Goal: Transaction & Acquisition: Obtain resource

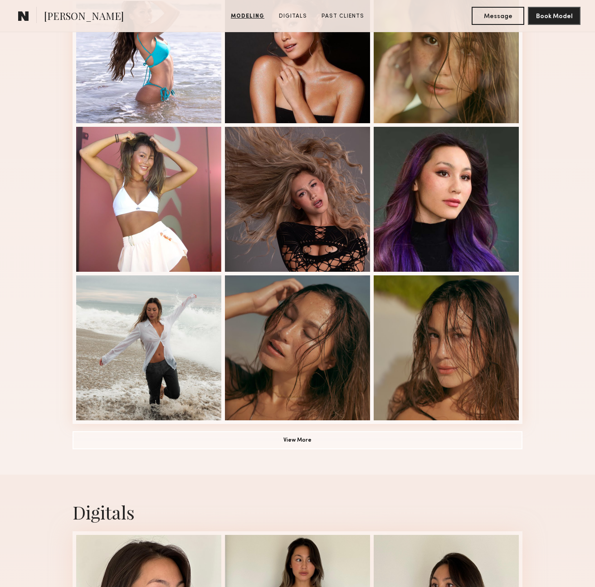
scroll to position [619, 0]
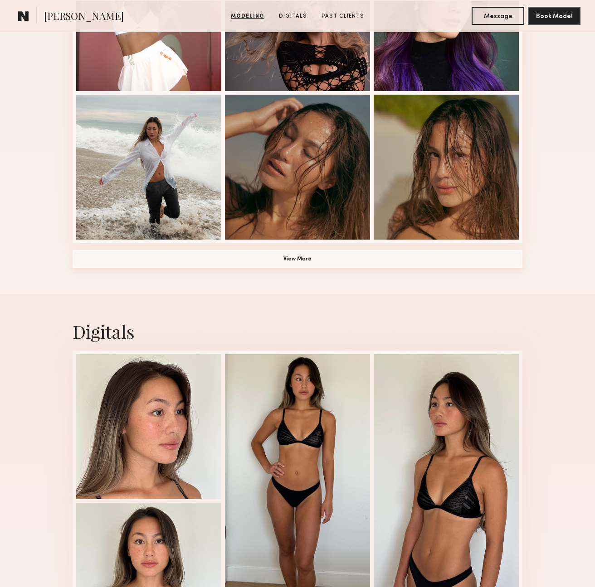
click at [312, 262] on button "View More" at bounding box center [298, 259] width 450 height 18
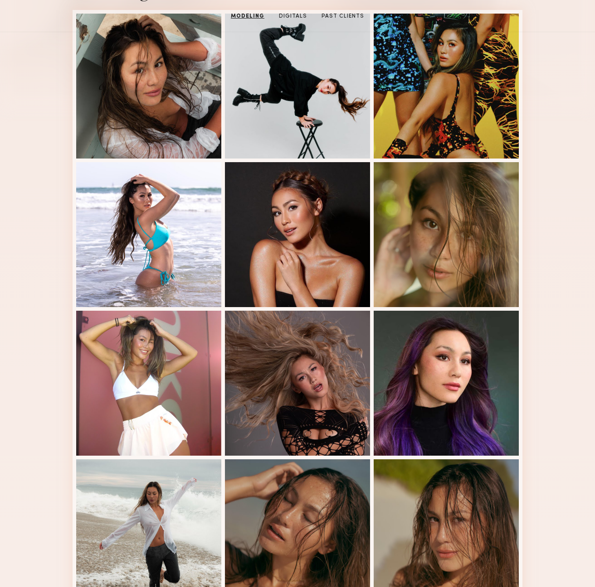
scroll to position [0, 0]
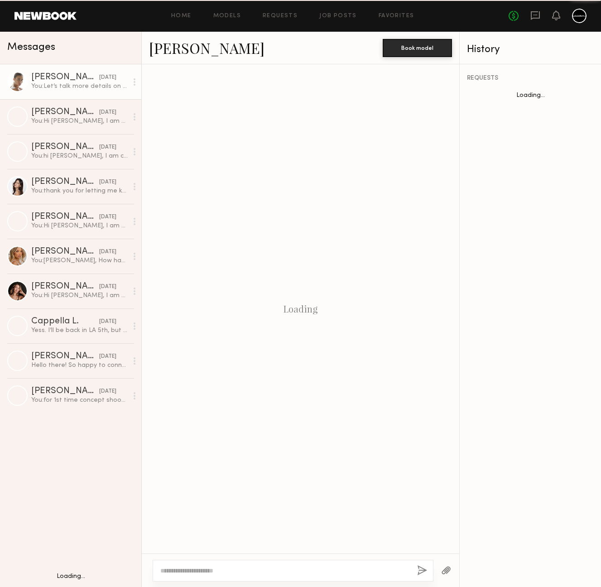
scroll to position [605, 0]
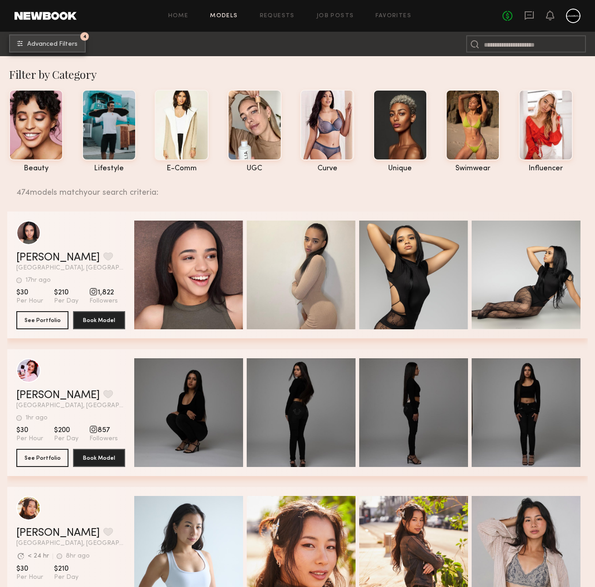
click at [50, 46] on span "Advanced Filters" at bounding box center [52, 44] width 50 height 6
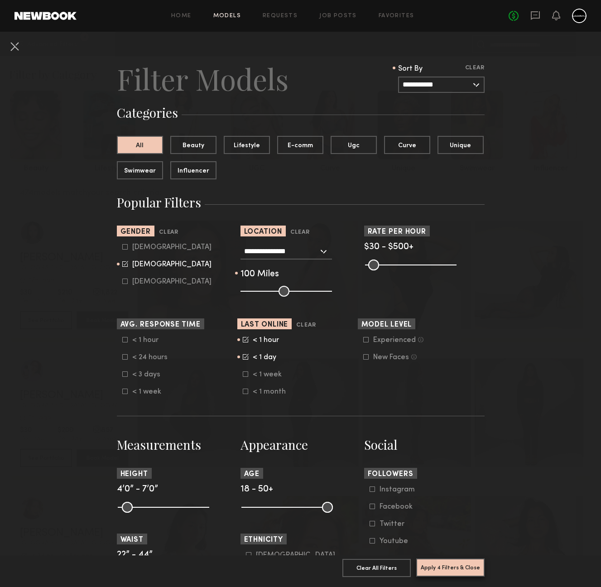
click at [447, 559] on button "Apply 4 Filters & Close" at bounding box center [450, 568] width 68 height 18
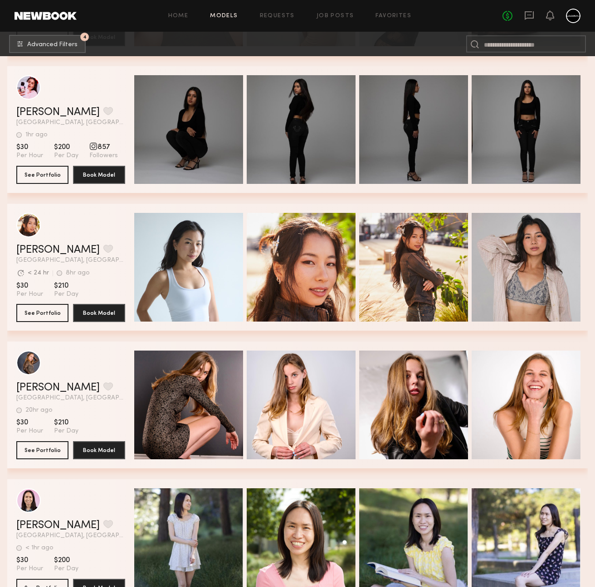
scroll to position [330, 0]
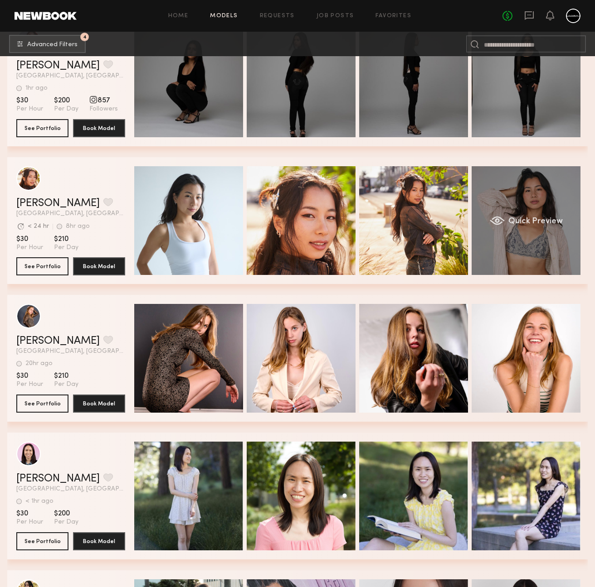
click at [564, 236] on div "Quick Preview" at bounding box center [525, 220] width 109 height 109
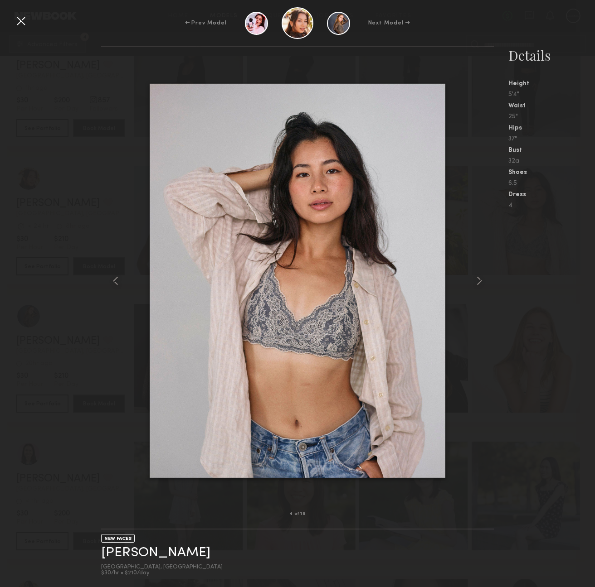
click at [19, 22] on div at bounding box center [21, 21] width 15 height 15
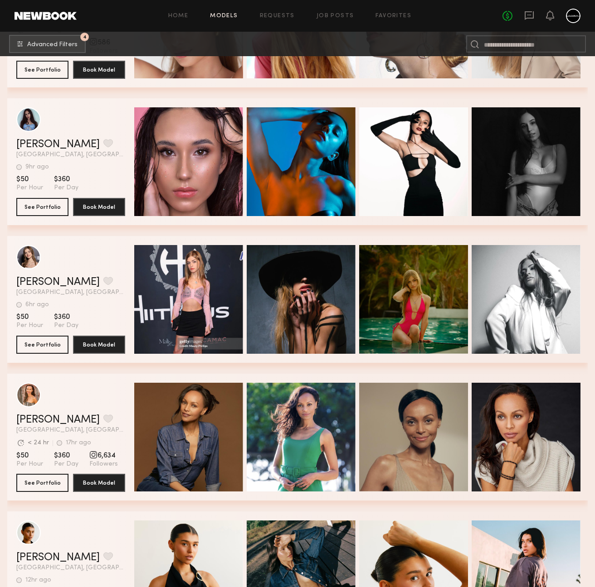
scroll to position [1367, 0]
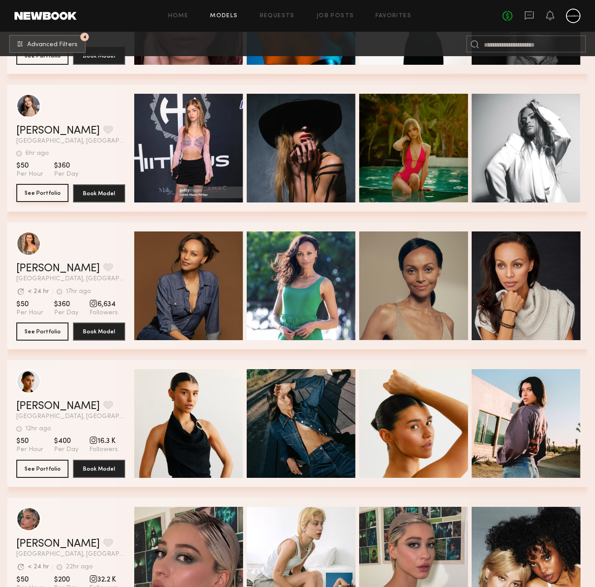
click at [47, 193] on button "See Portfolio" at bounding box center [42, 193] width 52 height 18
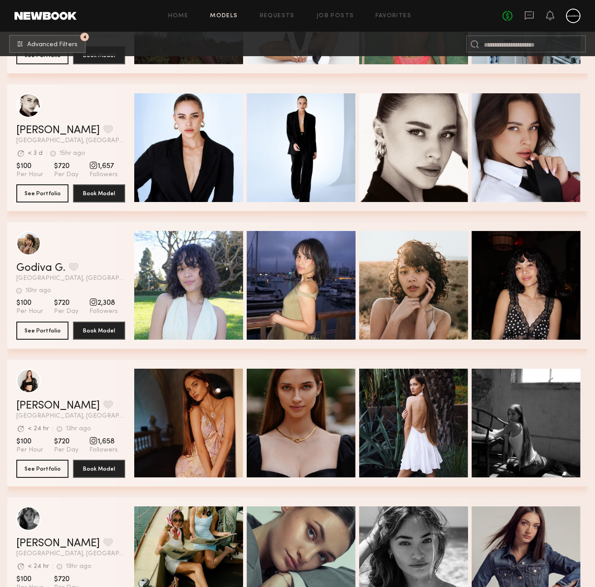
scroll to position [13742, 0]
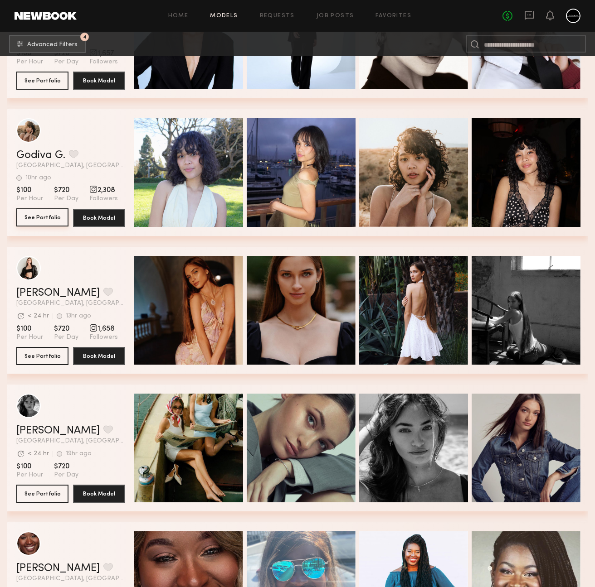
click at [50, 223] on button "See Portfolio" at bounding box center [42, 217] width 52 height 18
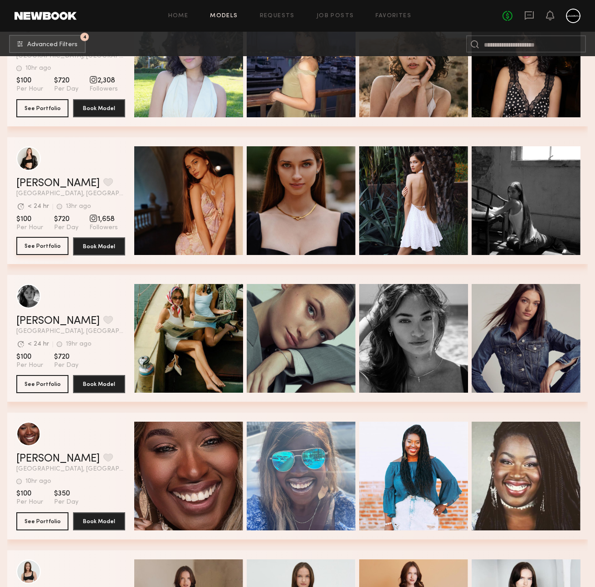
click at [49, 247] on button "See Portfolio" at bounding box center [42, 246] width 52 height 18
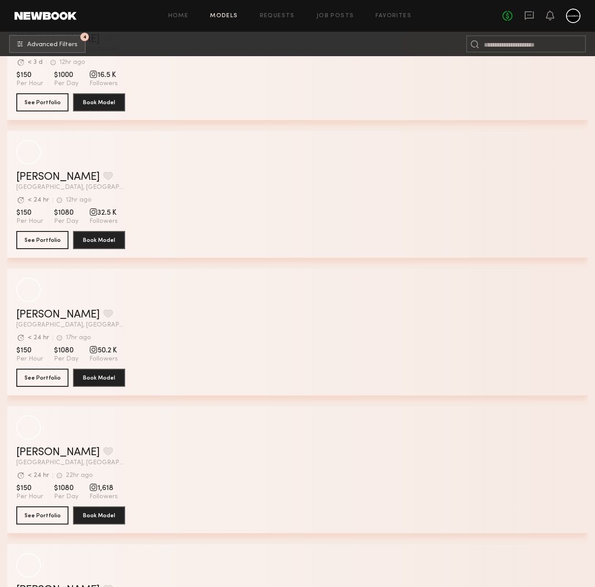
scroll to position [20105, 0]
